Goal: Task Accomplishment & Management: Manage account settings

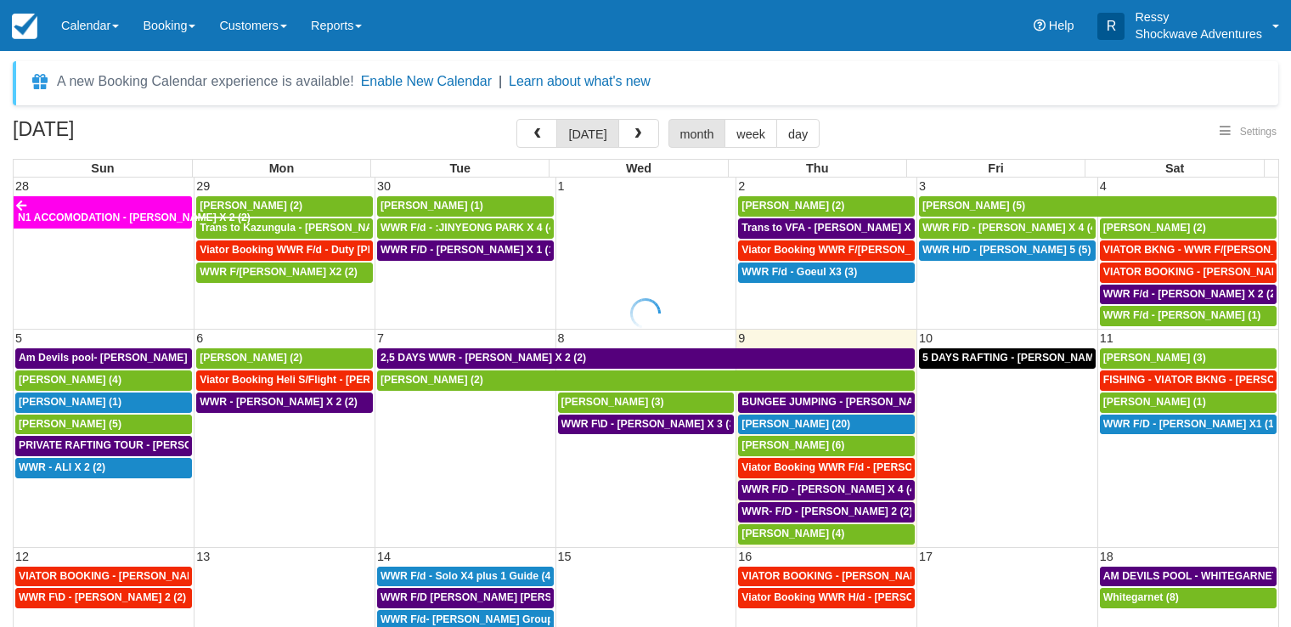
select select
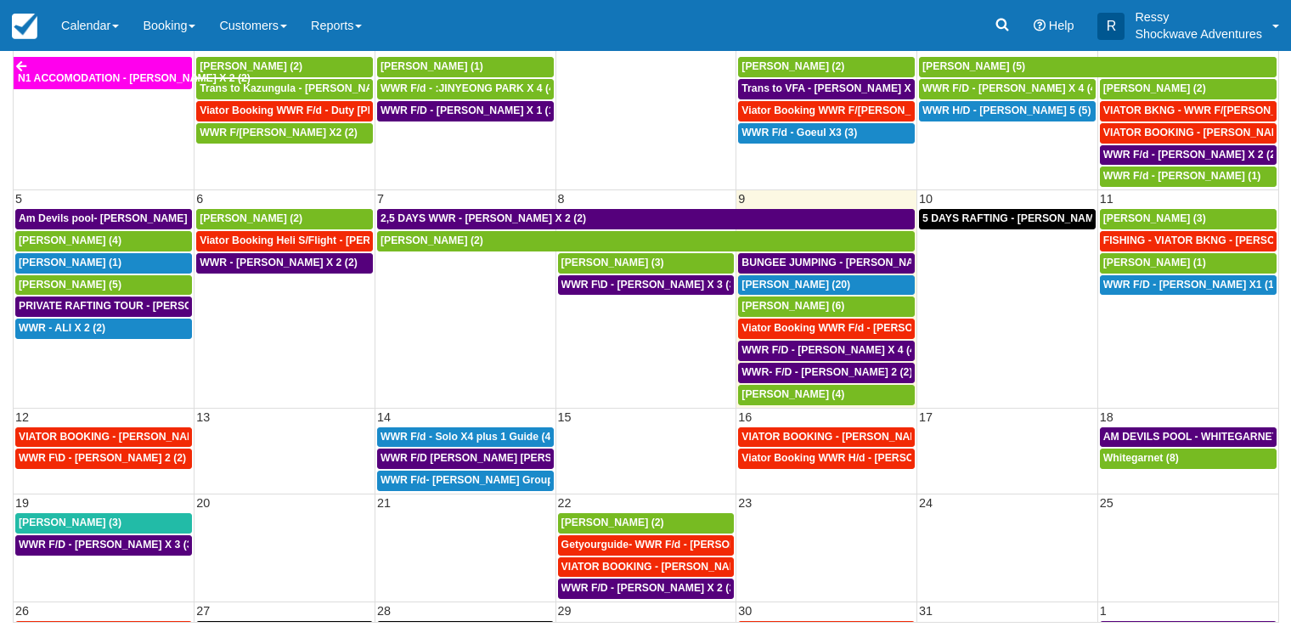
select select
click at [92, 485] on td "WWR F\D - LEVI RAYMOND X 2 (2)" at bounding box center [104, 470] width 181 height 44
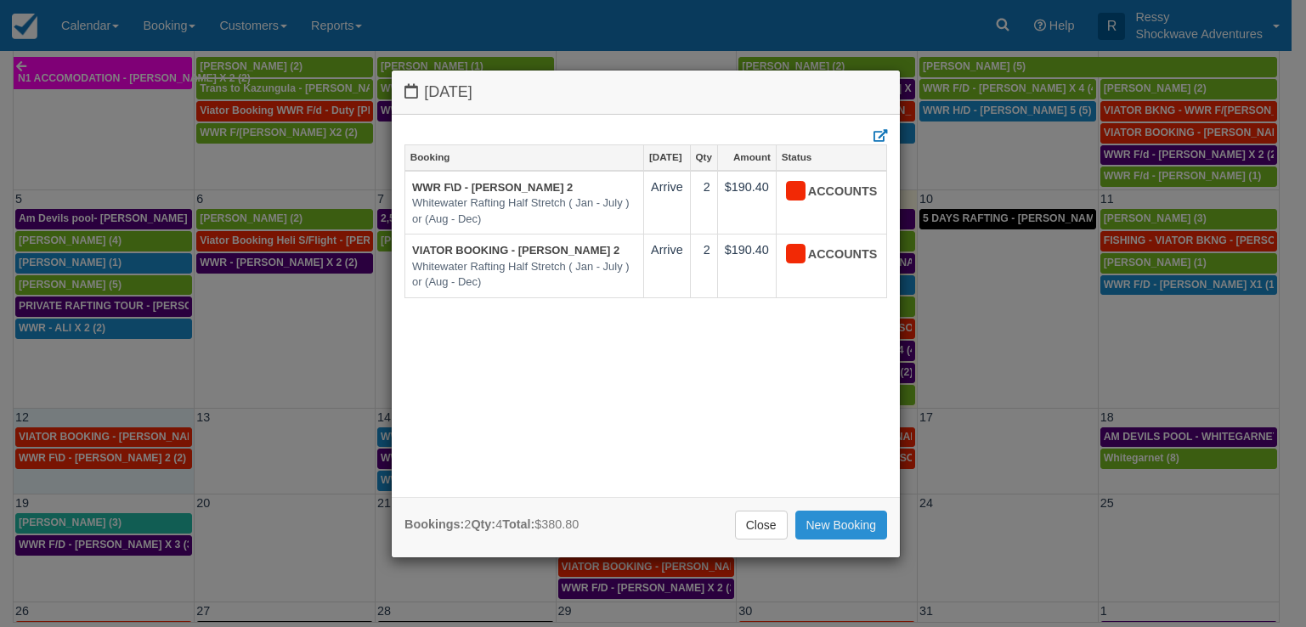
click at [829, 527] on link "New Booking" at bounding box center [841, 525] width 93 height 29
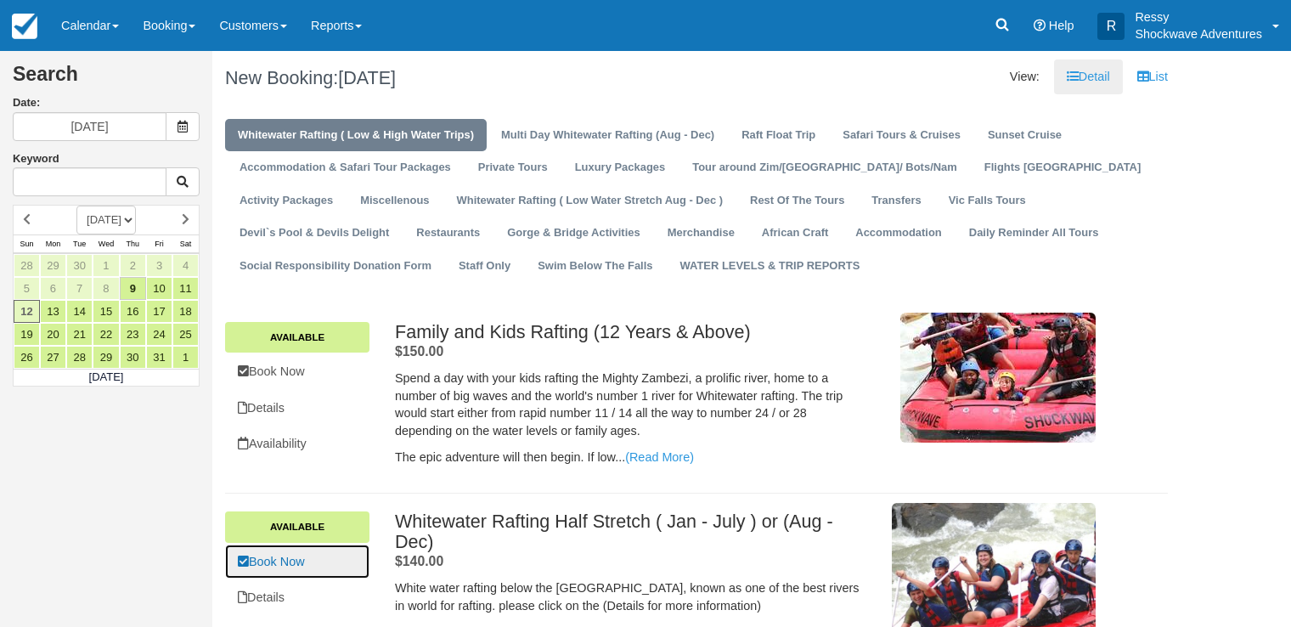
click at [303, 551] on link "Book Now" at bounding box center [297, 561] width 144 height 35
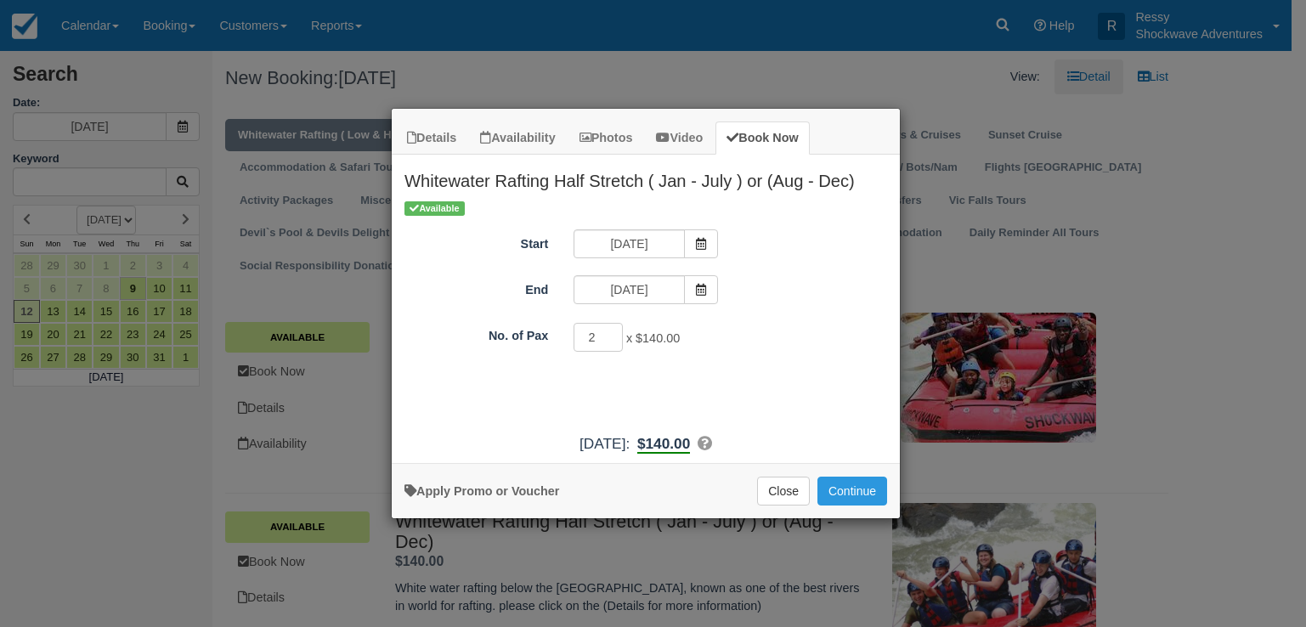
click at [608, 336] on input "2" at bounding box center [597, 337] width 49 height 29
click at [608, 336] on input "3" at bounding box center [597, 337] width 49 height 29
type input "4"
click at [608, 336] on input "4" at bounding box center [597, 337] width 49 height 29
click at [857, 491] on button "Continue" at bounding box center [852, 491] width 70 height 29
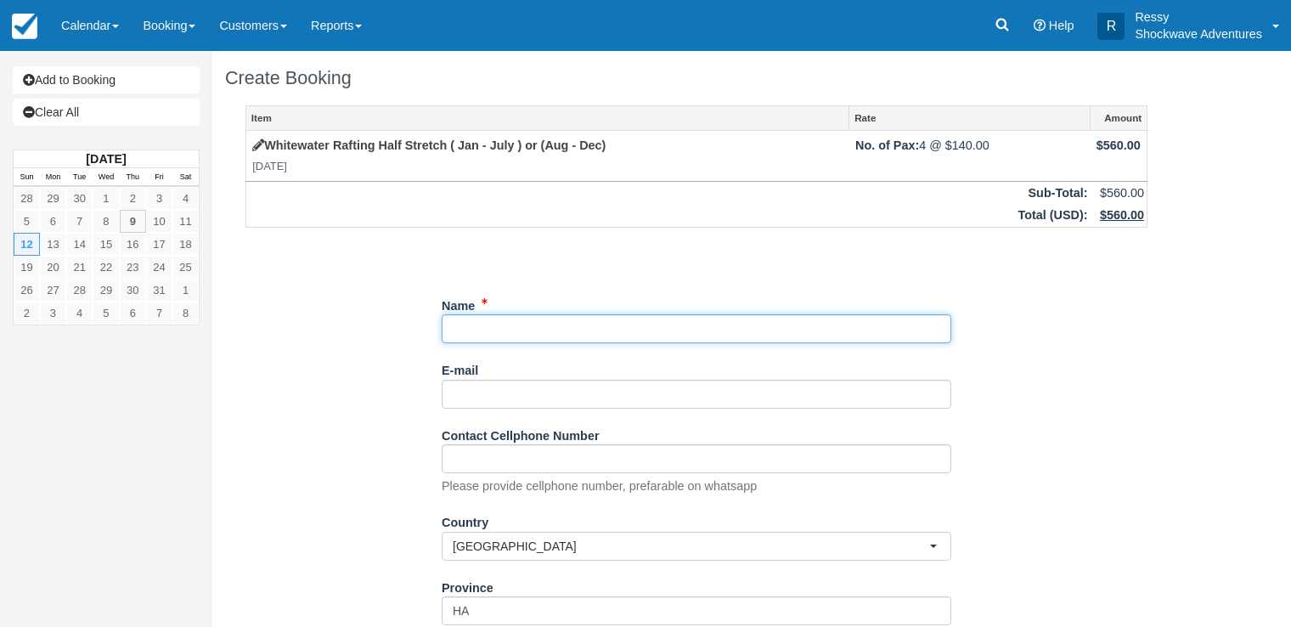
click at [514, 325] on input "Name" at bounding box center [697, 328] width 510 height 29
type input "v"
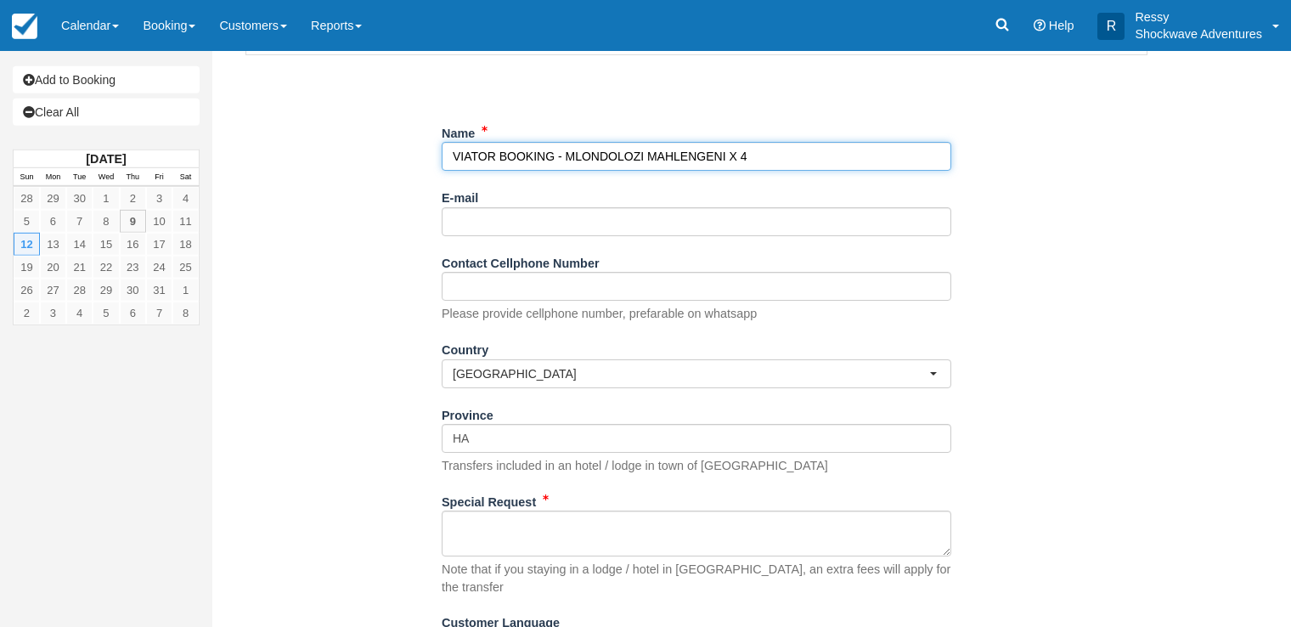
scroll to position [173, 0]
type input "VIATOR BOOKING - MLONDOLOZI MAHLENGENI X 4"
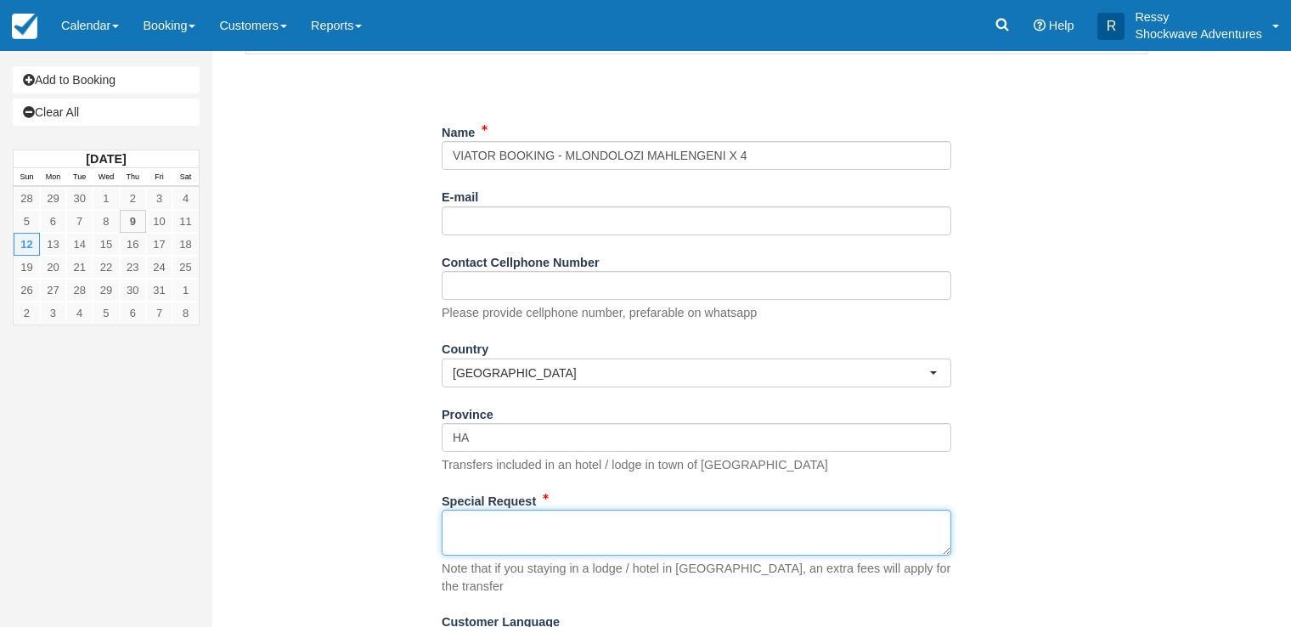
click at [471, 513] on textarea "Special Request" at bounding box center [697, 533] width 510 height 46
paste textarea "Booking reference: 1324383513 Booking status: Confirmed Travel date: Sun, Oct 1…"
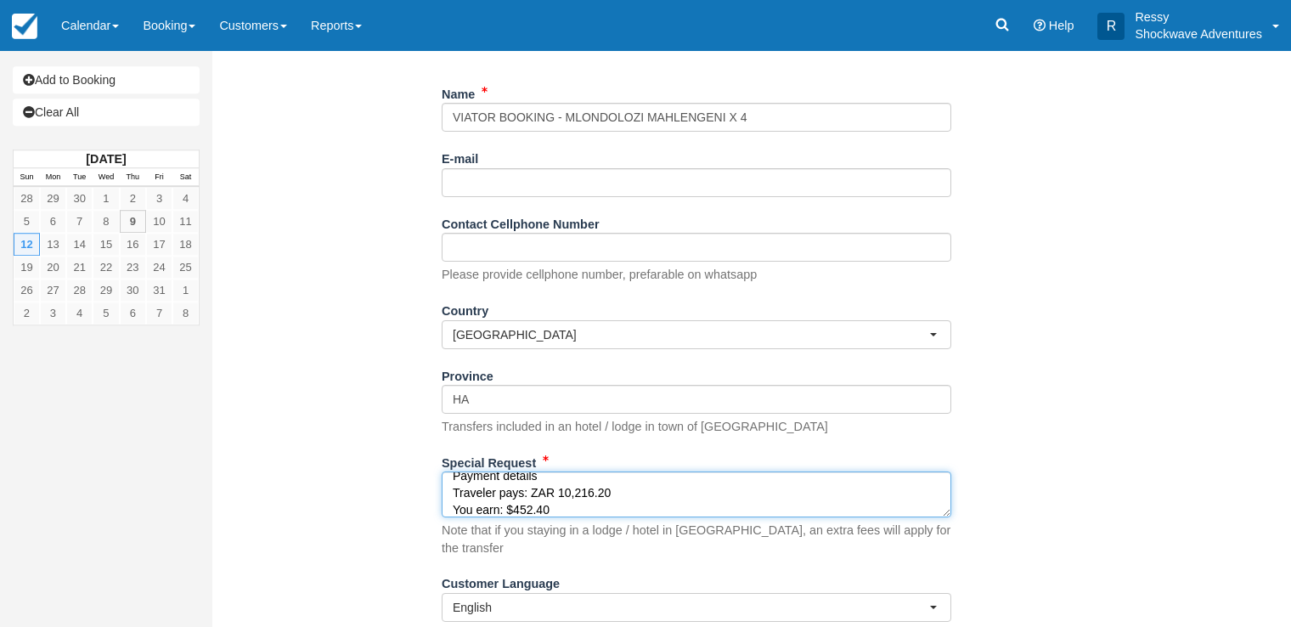
scroll to position [248, 0]
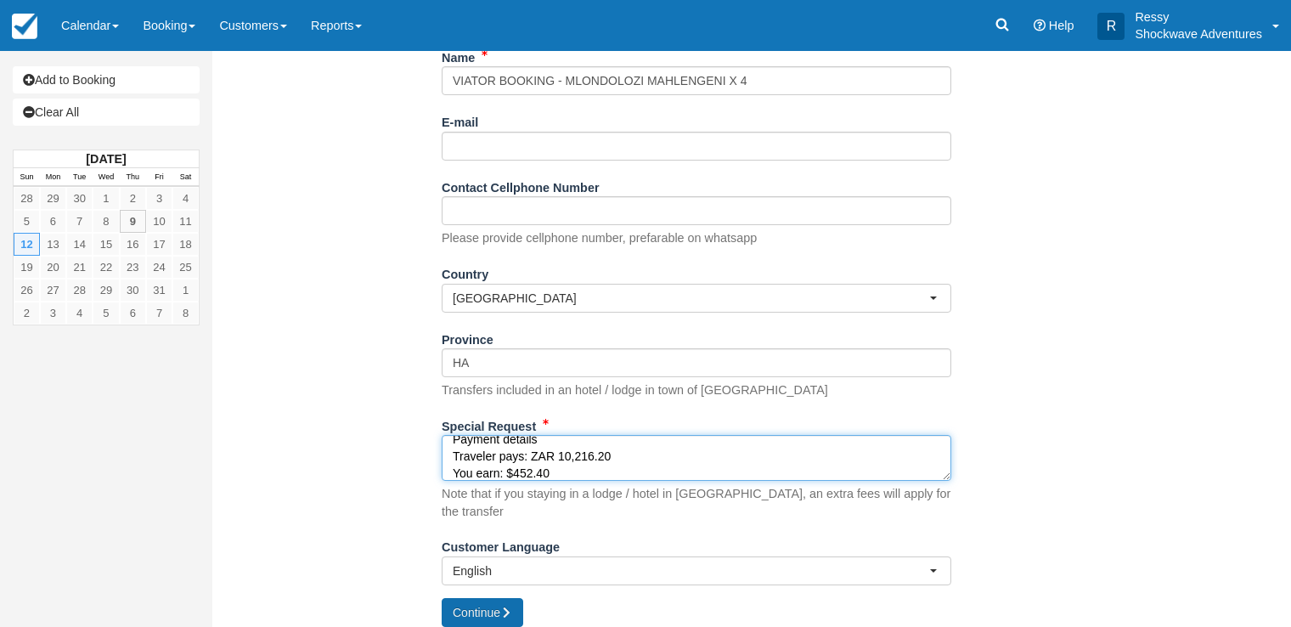
type textarea "Booking reference: 1324383513 Booking status: Confirmed Travel date: Sun, Oct 1…"
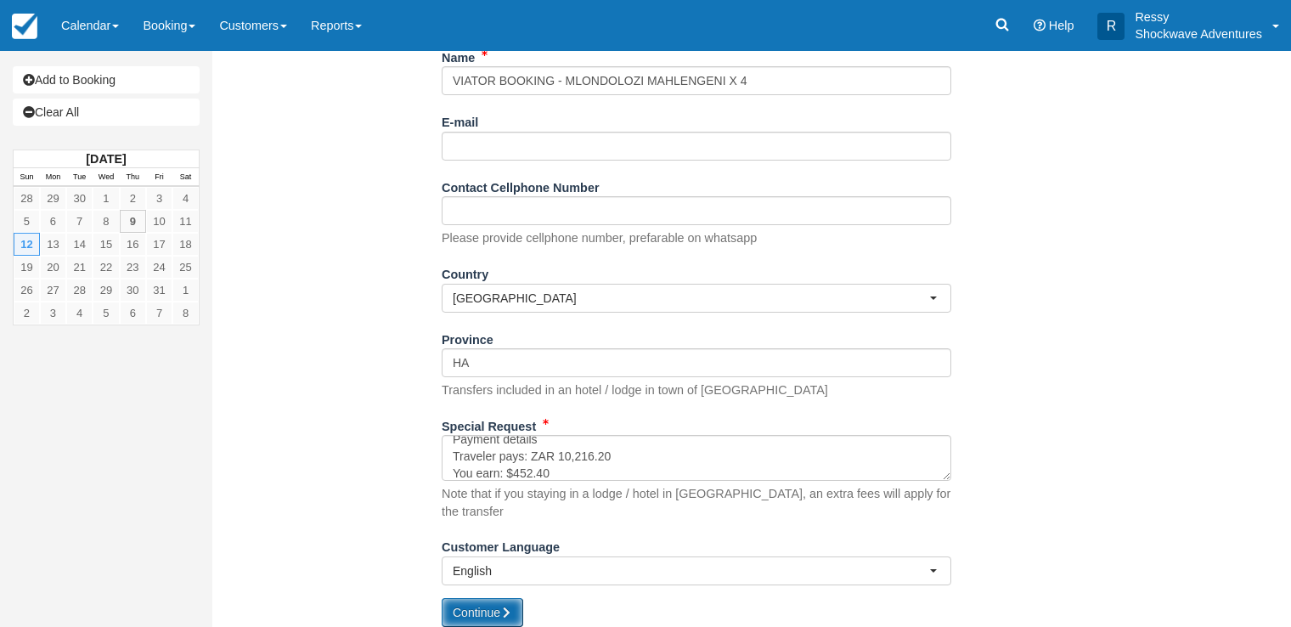
click at [496, 598] on button "Continue" at bounding box center [483, 612] width 82 height 29
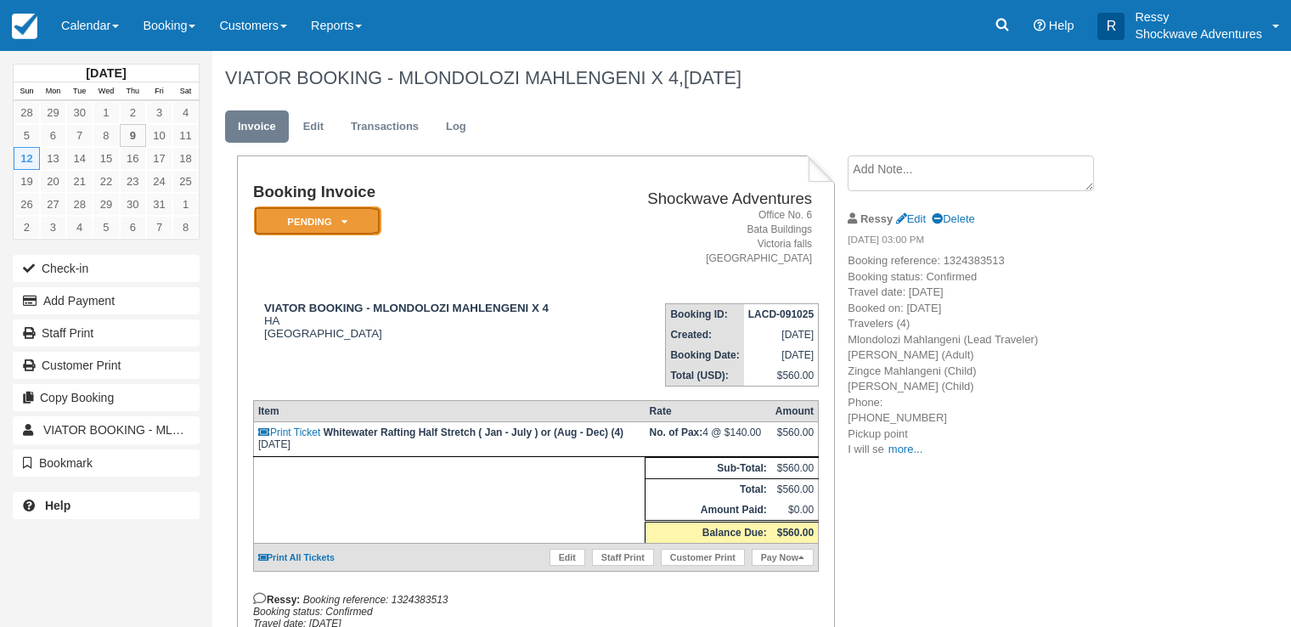
click at [347, 215] on em "Pending" at bounding box center [317, 221] width 127 height 30
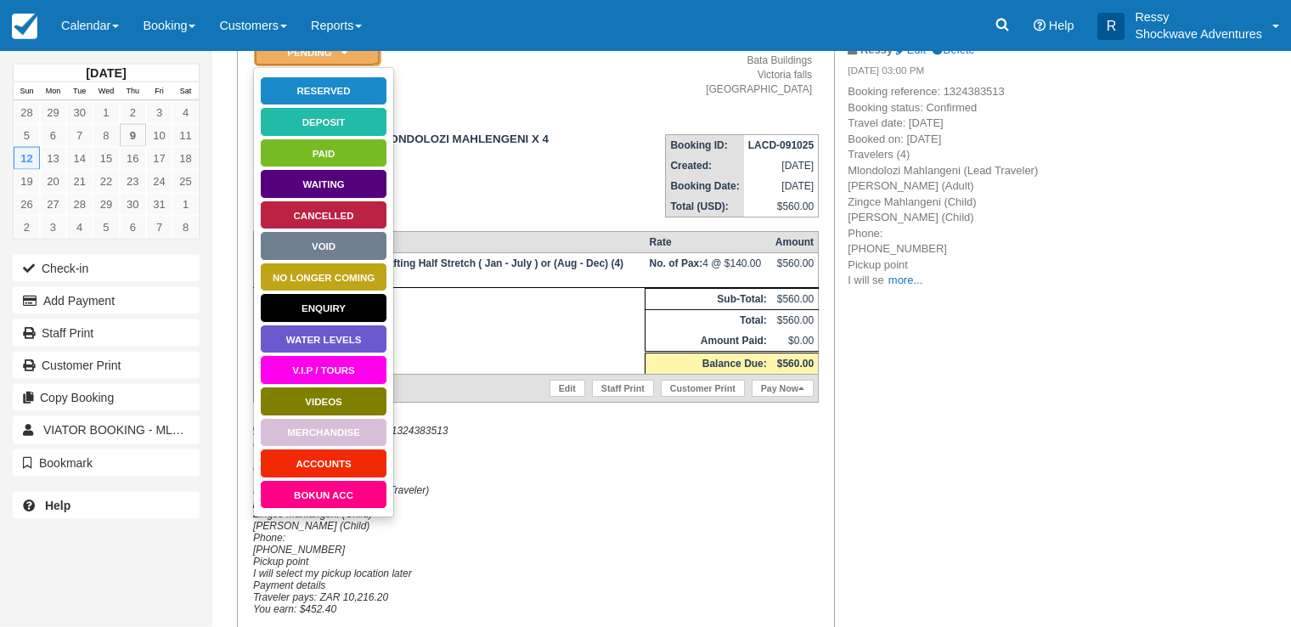
scroll to position [173, 0]
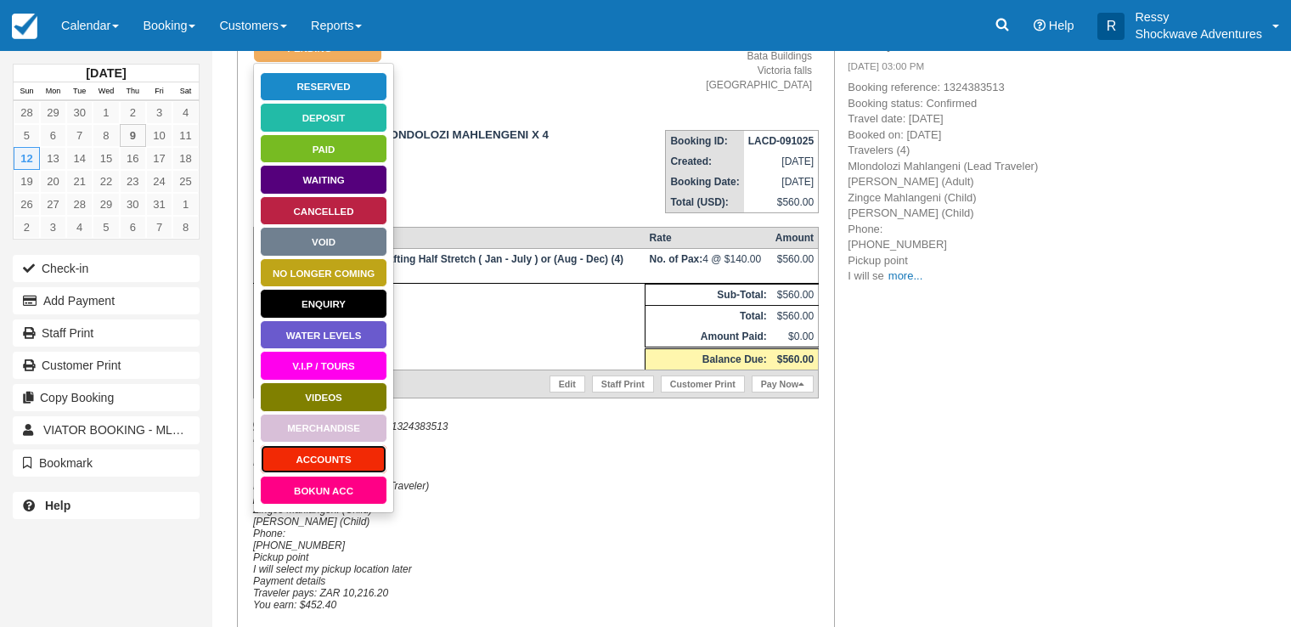
click at [330, 450] on link "ACCOUNTS" at bounding box center [323, 459] width 127 height 30
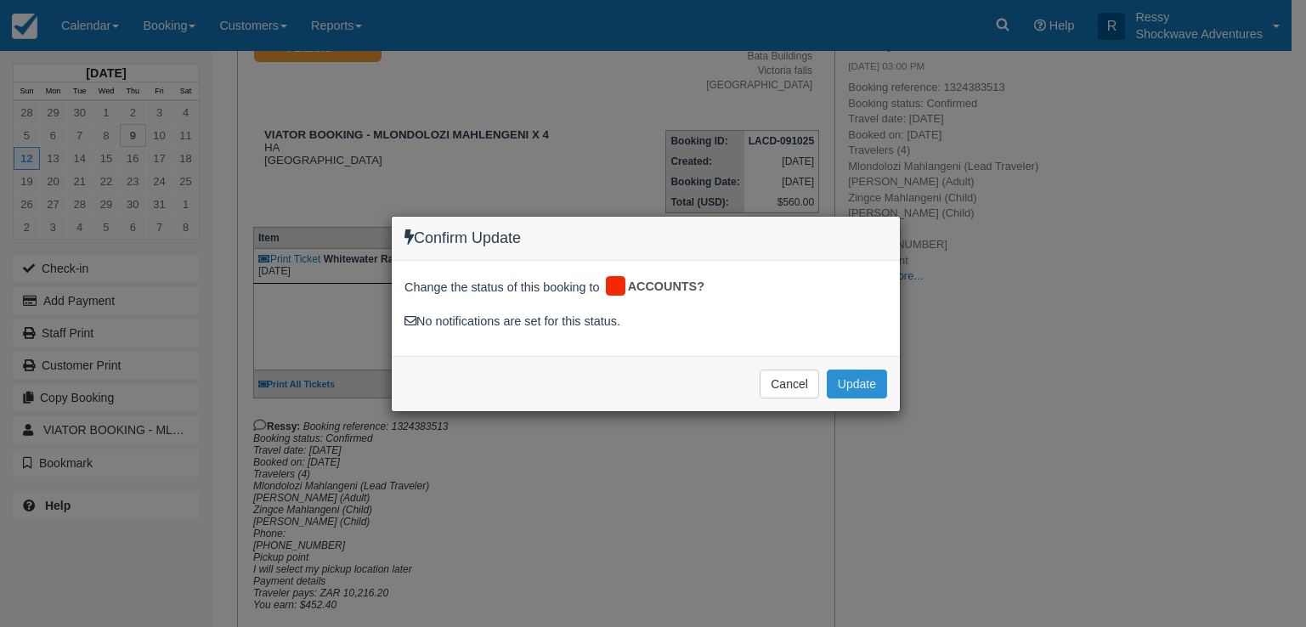
click at [855, 383] on button "Update" at bounding box center [856, 383] width 60 height 29
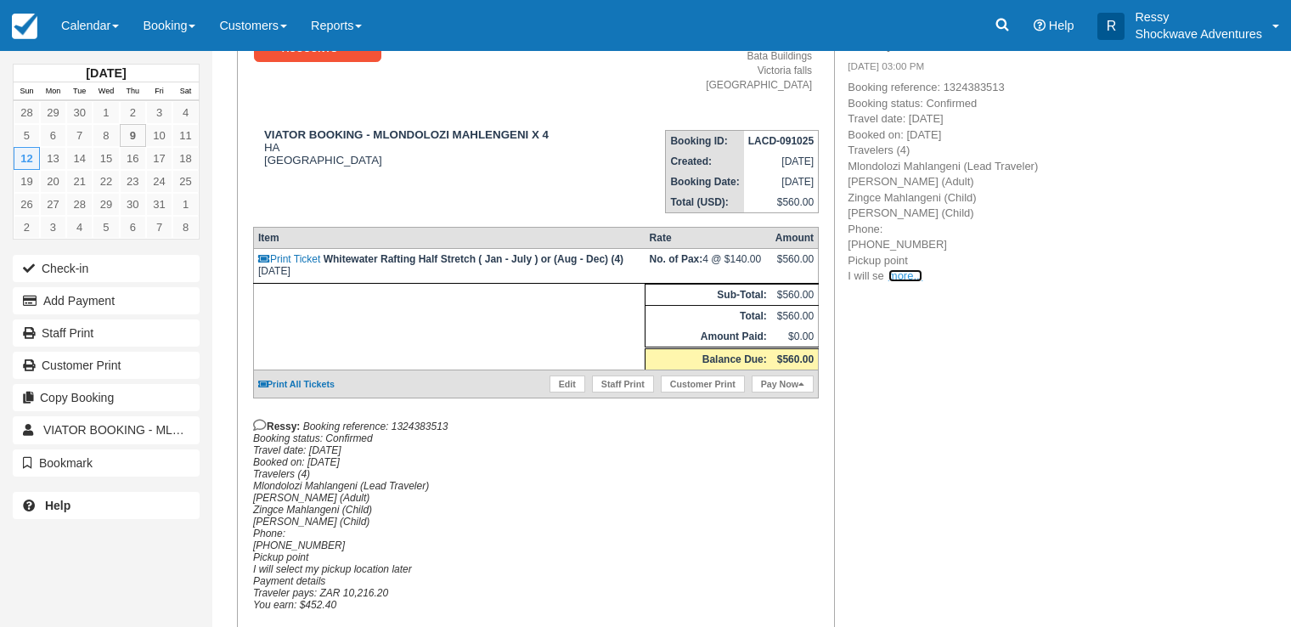
click at [905, 278] on link "more..." at bounding box center [905, 275] width 34 height 13
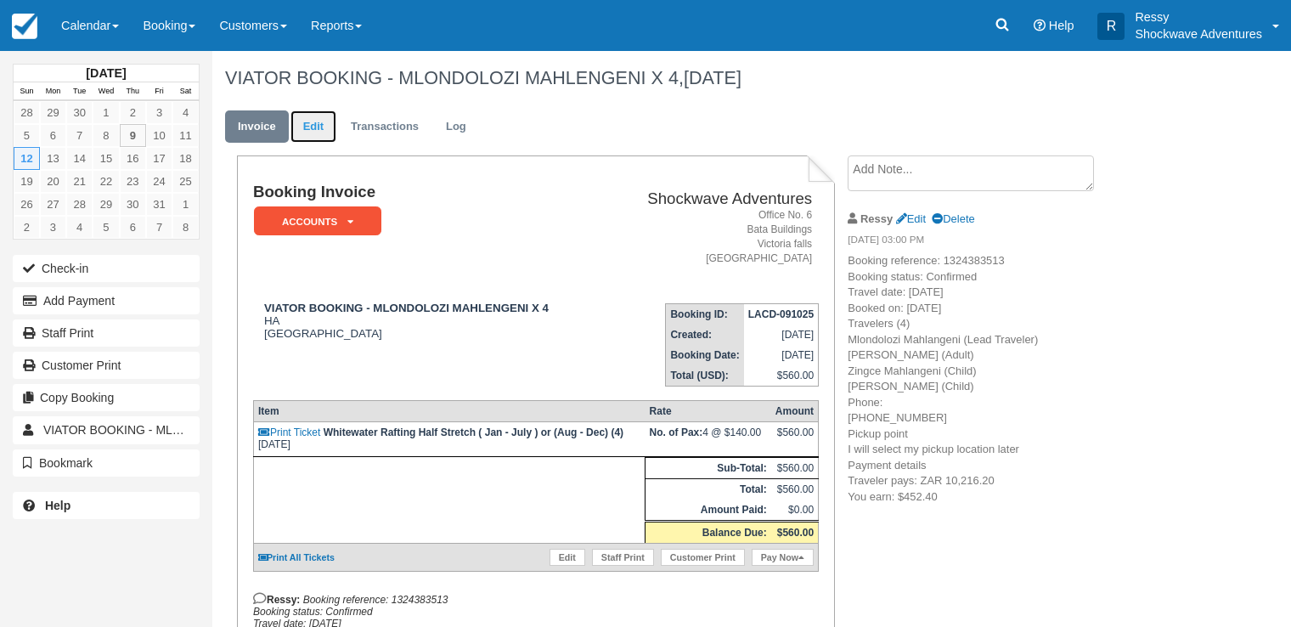
click at [302, 122] on link "Edit" at bounding box center [314, 126] width 46 height 33
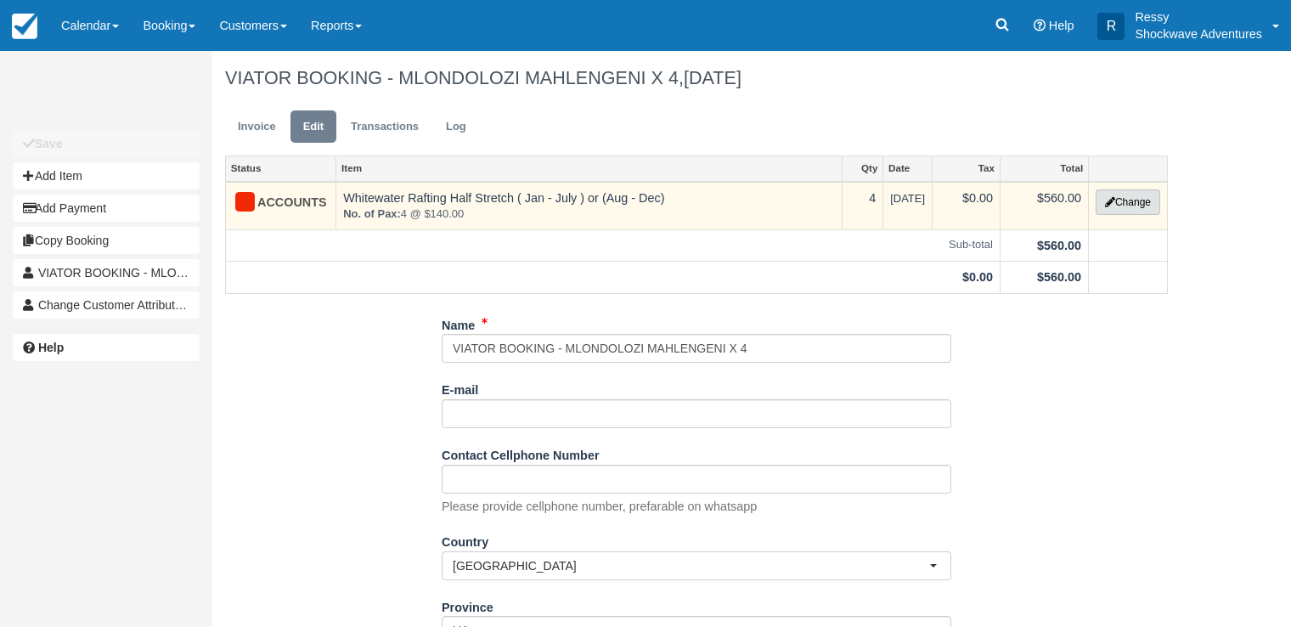
click at [1115, 206] on button "Change" at bounding box center [1128, 201] width 65 height 25
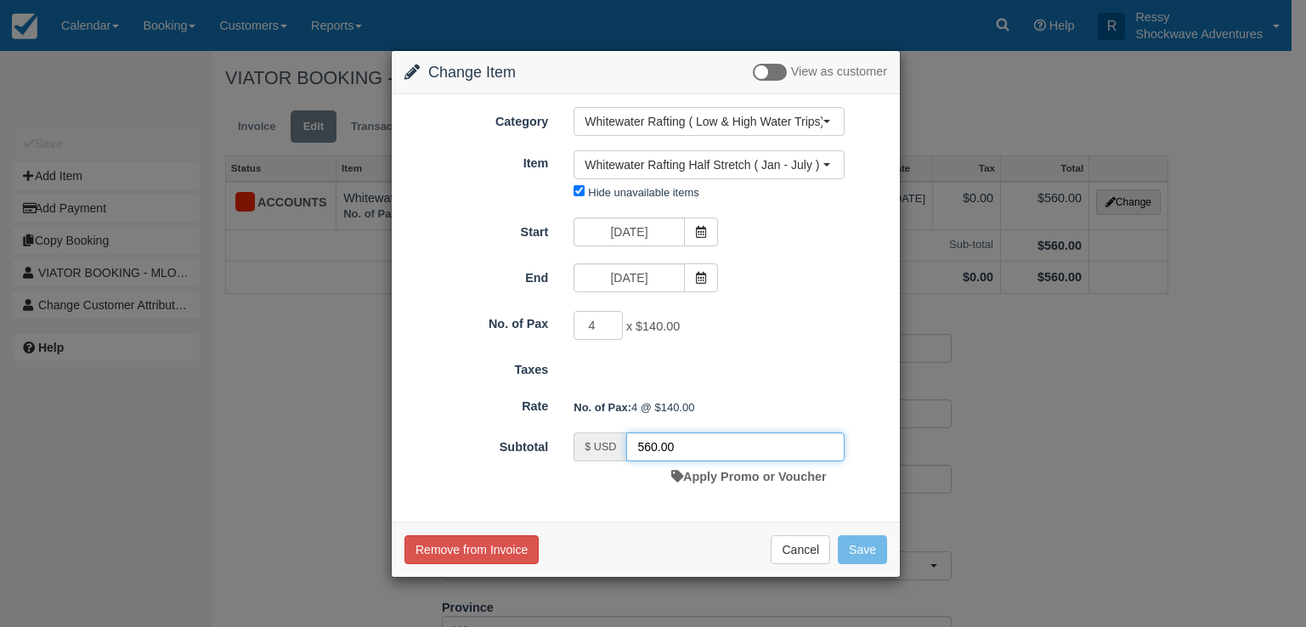
click at [658, 450] on input "560.00" at bounding box center [735, 446] width 218 height 29
click at [669, 447] on input "452.00" at bounding box center [735, 446] width 218 height 29
type input "452.40"
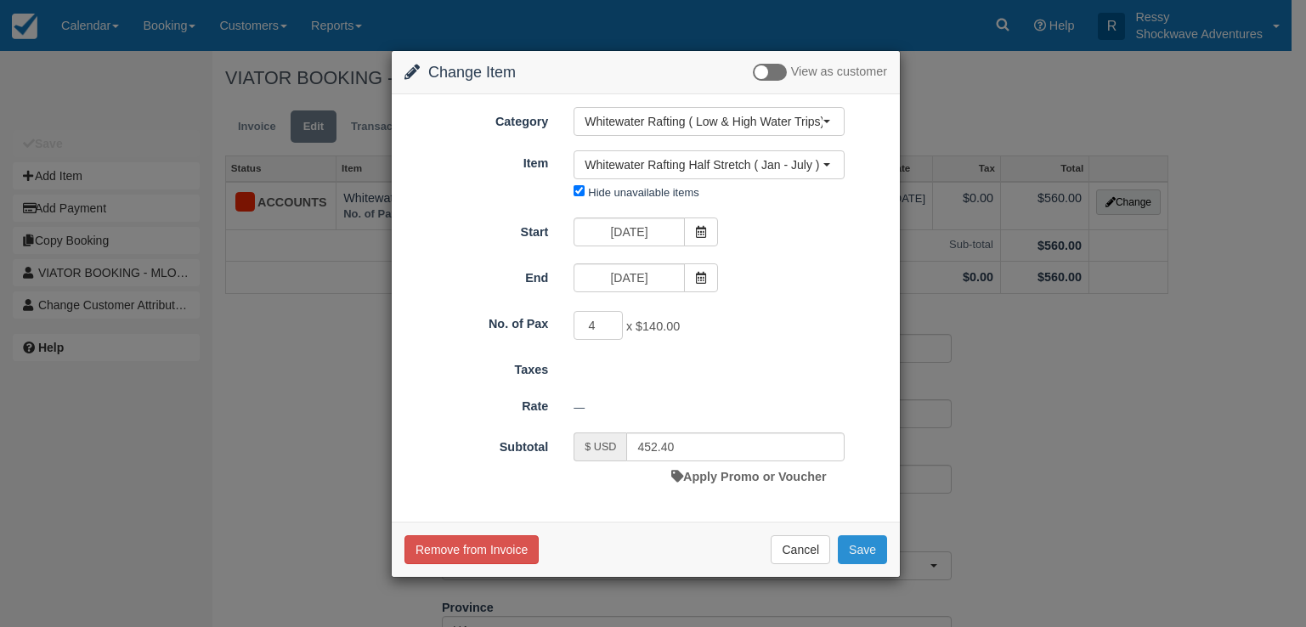
click at [860, 548] on button "Save" at bounding box center [862, 549] width 49 height 29
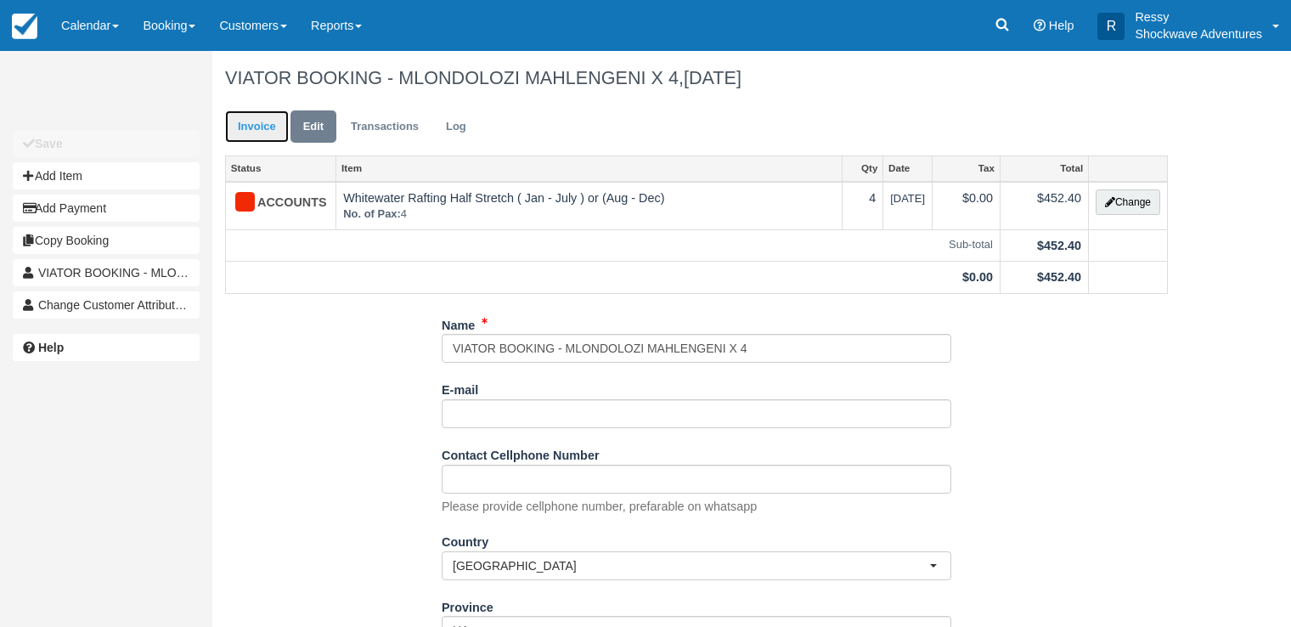
click at [265, 131] on link "Invoice" at bounding box center [257, 126] width 64 height 33
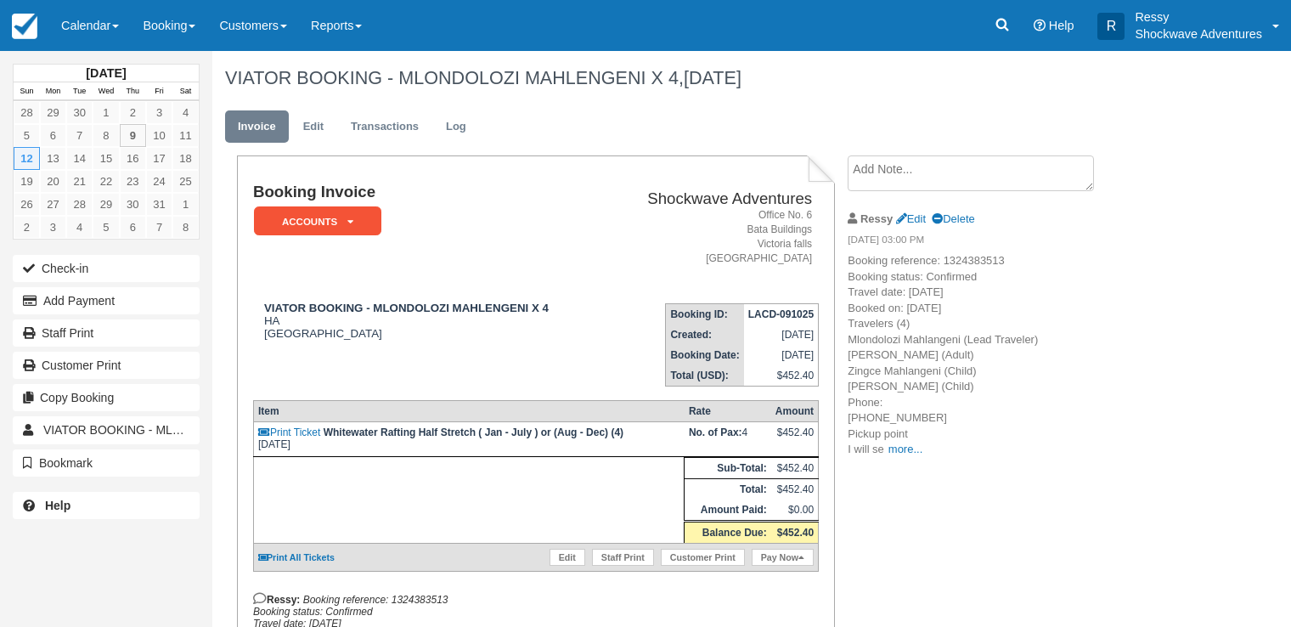
scroll to position [173, 0]
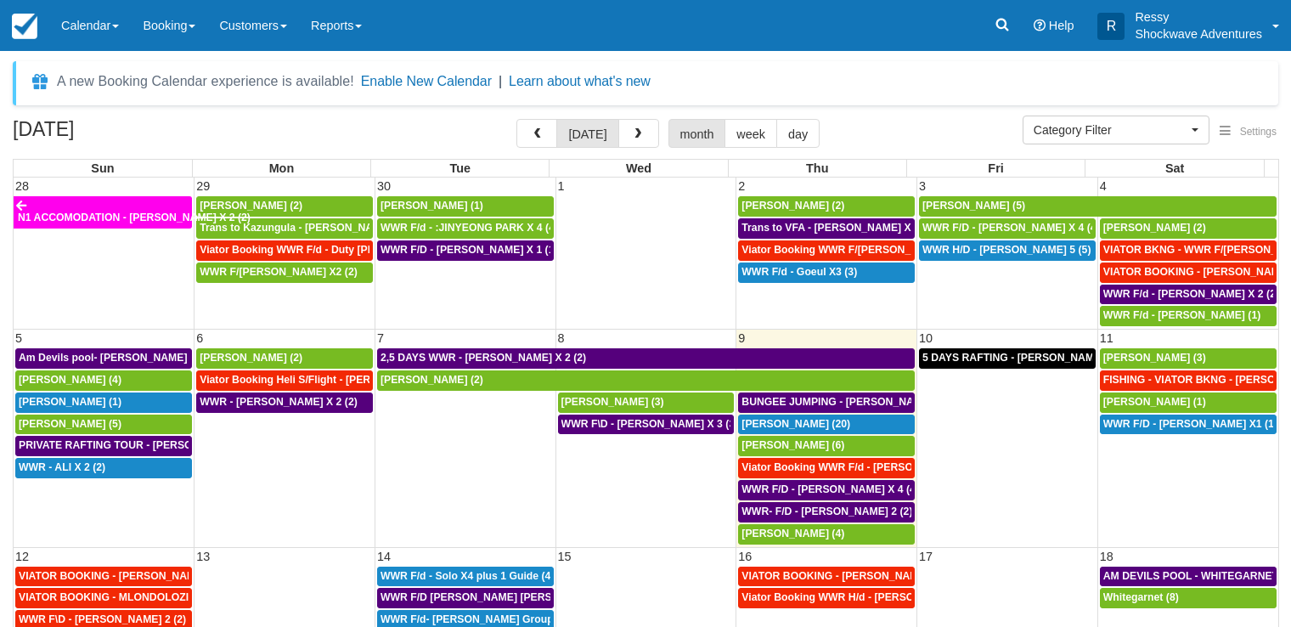
select select
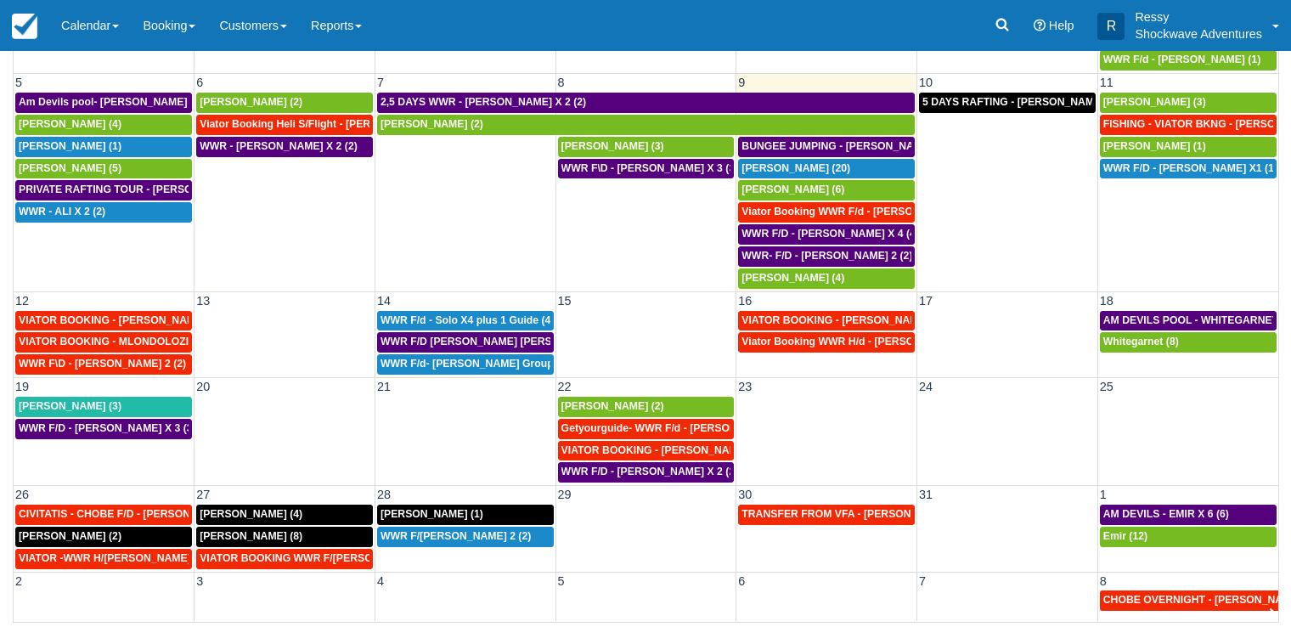
scroll to position [35, 0]
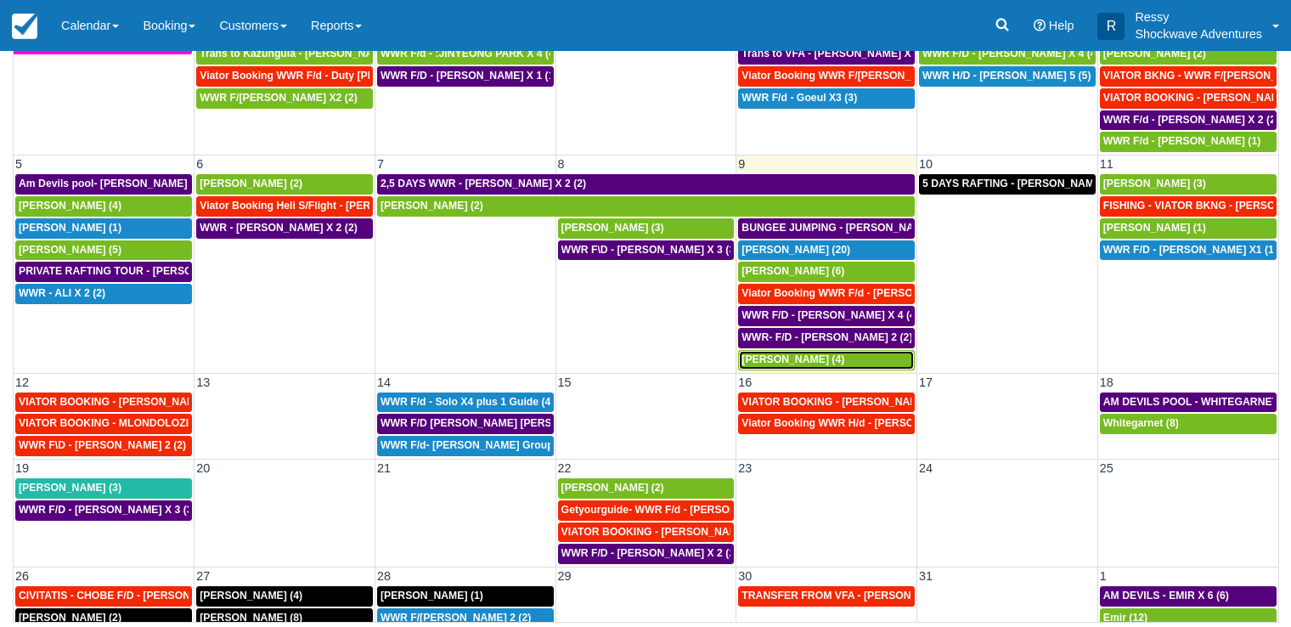
click at [801, 359] on span "Yuliya Stadnik (4)" at bounding box center [793, 359] width 103 height 12
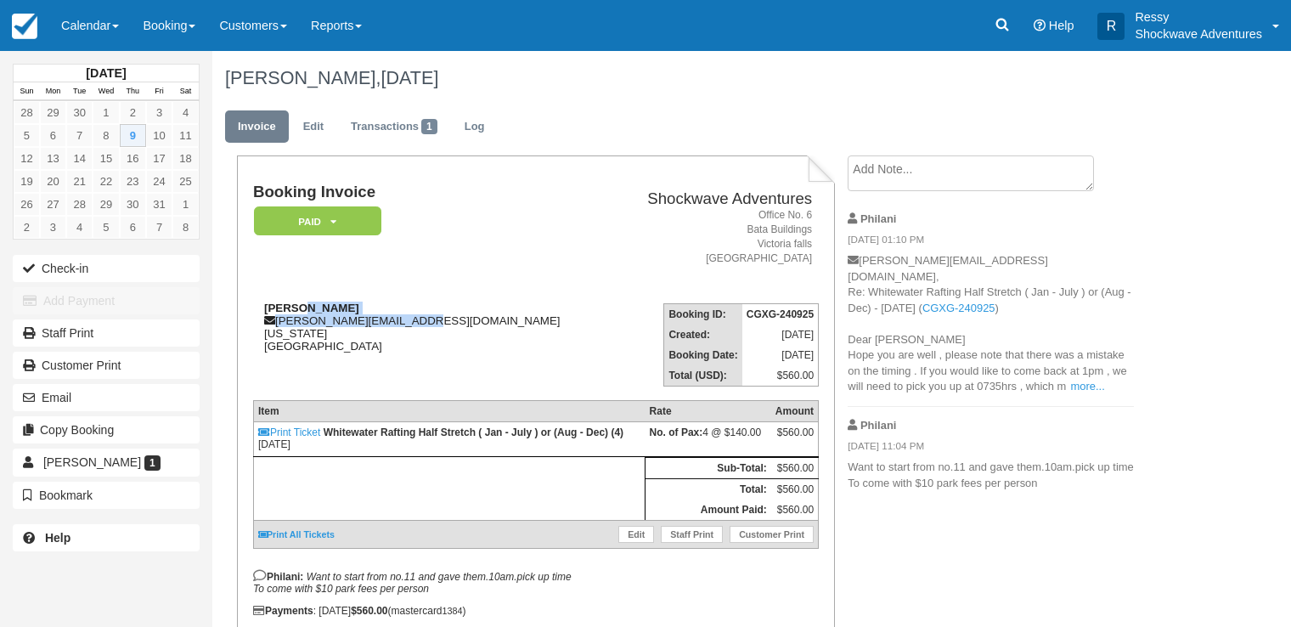
drag, startPoint x: 404, startPoint y: 320, endPoint x: 295, endPoint y: 307, distance: 110.3
click at [295, 307] on div "[PERSON_NAME] [EMAIL_ADDRESS][DOMAIN_NAME] [US_STATE][GEOGRAPHIC_DATA]" at bounding box center [432, 327] width 358 height 51
copy div "[PERSON_NAME] [EMAIL_ADDRESS][DOMAIN_NAME]"
click at [490, 243] on td "Booking Invoice Paid   Pending Reserved Deposit Waiting Cancelled NO LONGER COM…" at bounding box center [432, 236] width 358 height 106
drag, startPoint x: 279, startPoint y: 322, endPoint x: 442, endPoint y: 351, distance: 164.8
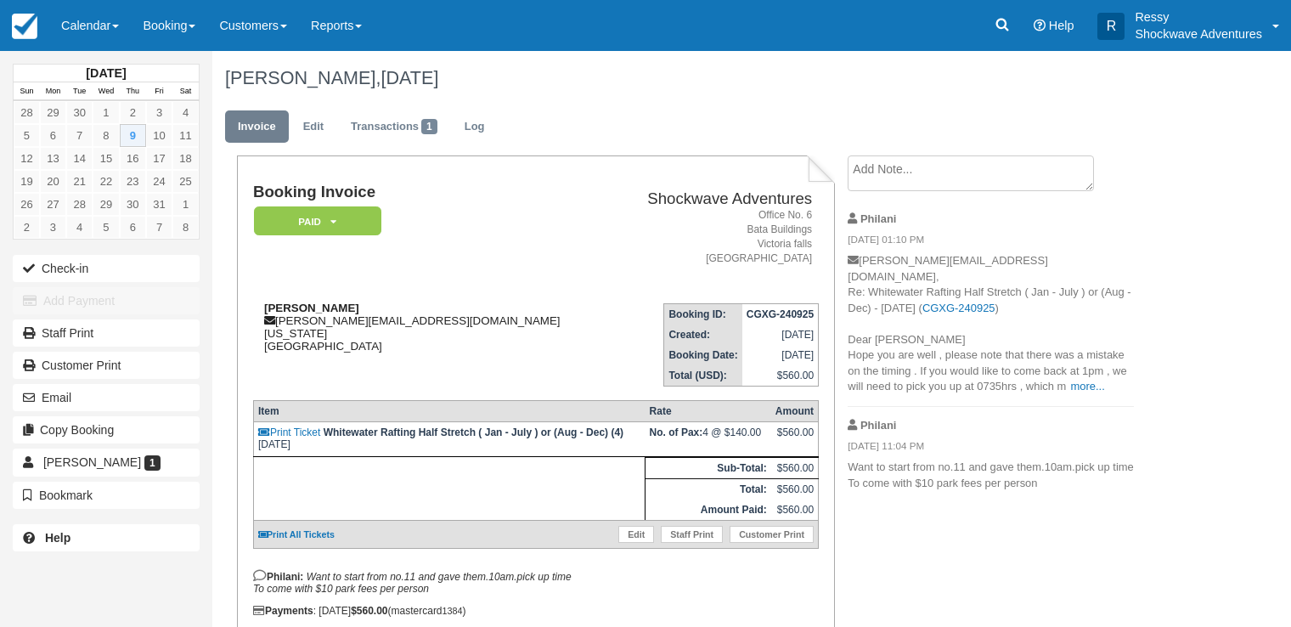
click at [434, 352] on div "[PERSON_NAME] [EMAIL_ADDRESS][DOMAIN_NAME] [US_STATE][GEOGRAPHIC_DATA]" at bounding box center [432, 327] width 358 height 51
click at [410, 340] on div "[PERSON_NAME] [EMAIL_ADDRESS][DOMAIN_NAME] [US_STATE][GEOGRAPHIC_DATA]" at bounding box center [432, 327] width 358 height 51
drag, startPoint x: 274, startPoint y: 316, endPoint x: 438, endPoint y: 332, distance: 164.7
click at [436, 333] on div "[PERSON_NAME] [EMAIL_ADDRESS][DOMAIN_NAME] [US_STATE][GEOGRAPHIC_DATA]" at bounding box center [432, 327] width 358 height 51
copy div "[PERSON_NAME][EMAIL_ADDRESS][DOMAIN_NAME] [US_STATE]"
